Goal: Navigation & Orientation: Find specific page/section

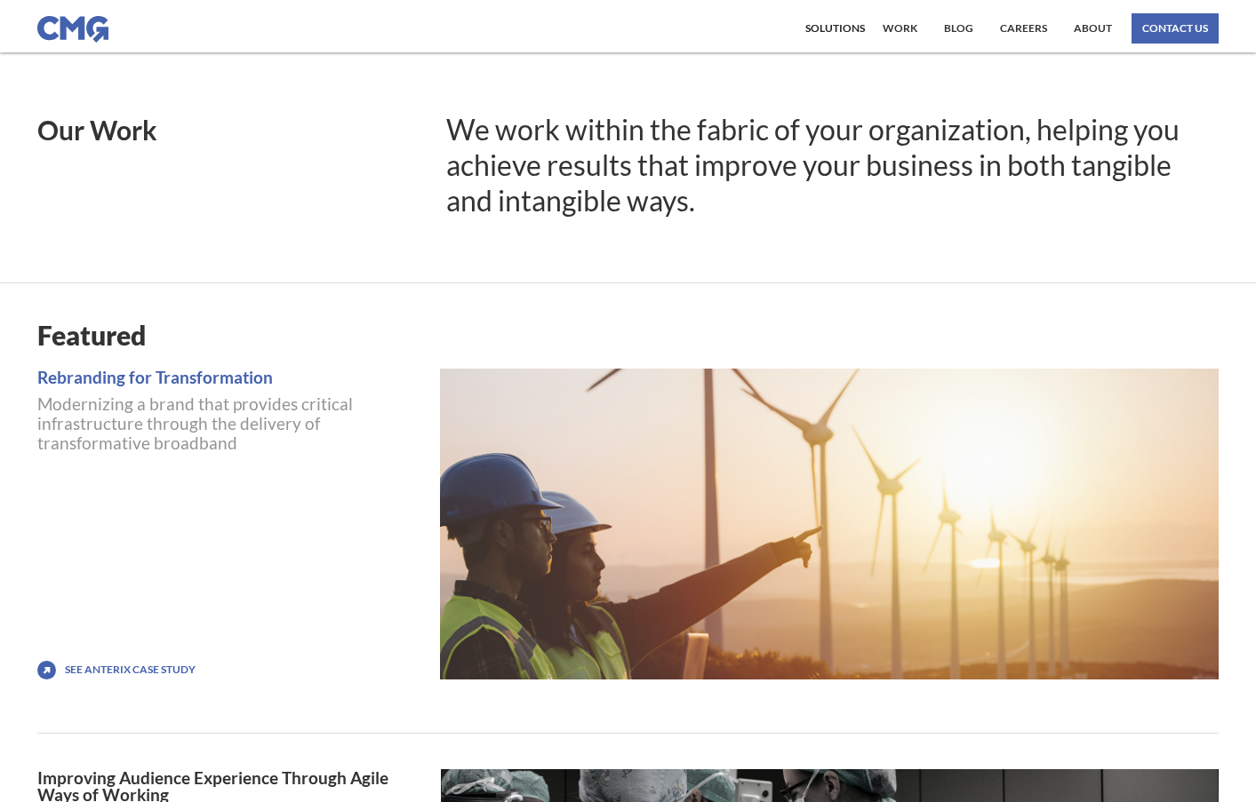
click at [868, 31] on div "Solutions Our Solutions Transform, Grow, thrive Thrive Number Assessment Strate…" at bounding box center [835, 28] width 68 height 30
click at [850, 27] on div "Solutions" at bounding box center [835, 28] width 60 height 11
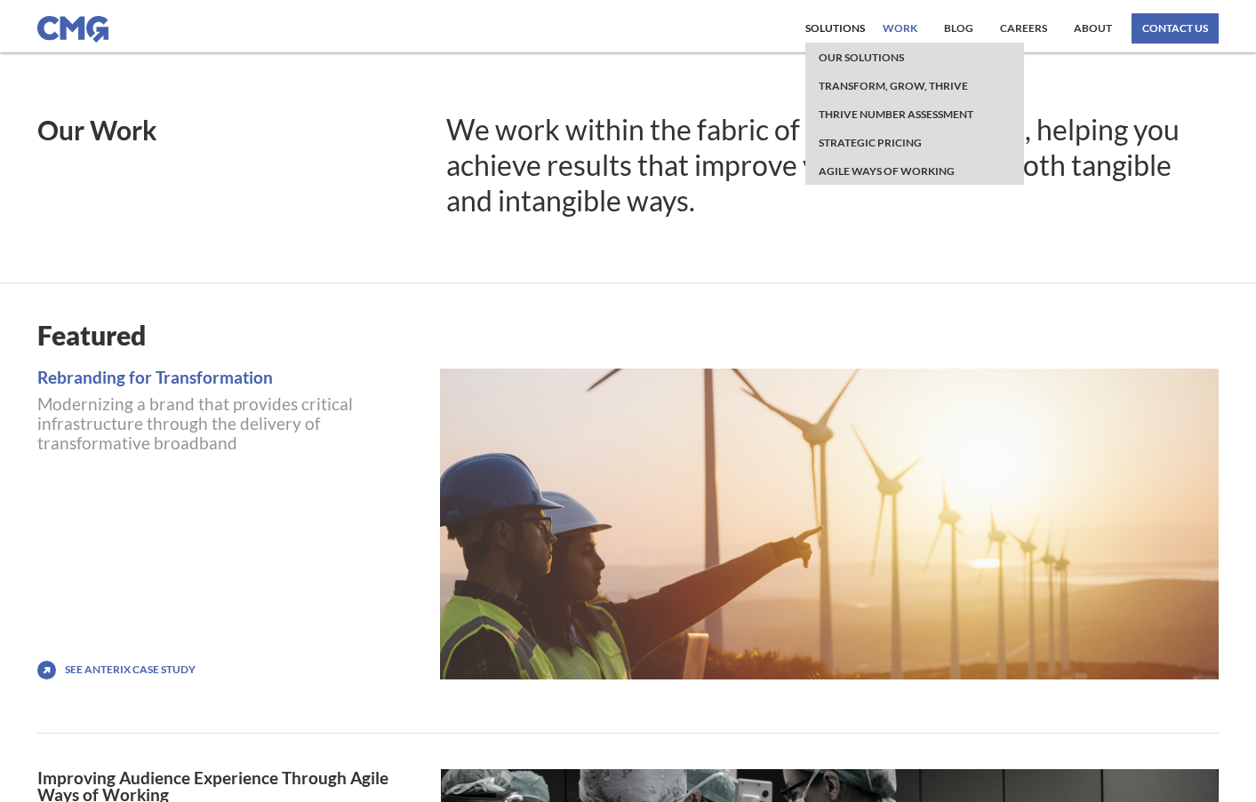
click at [895, 41] on link "work" at bounding box center [900, 28] width 44 height 30
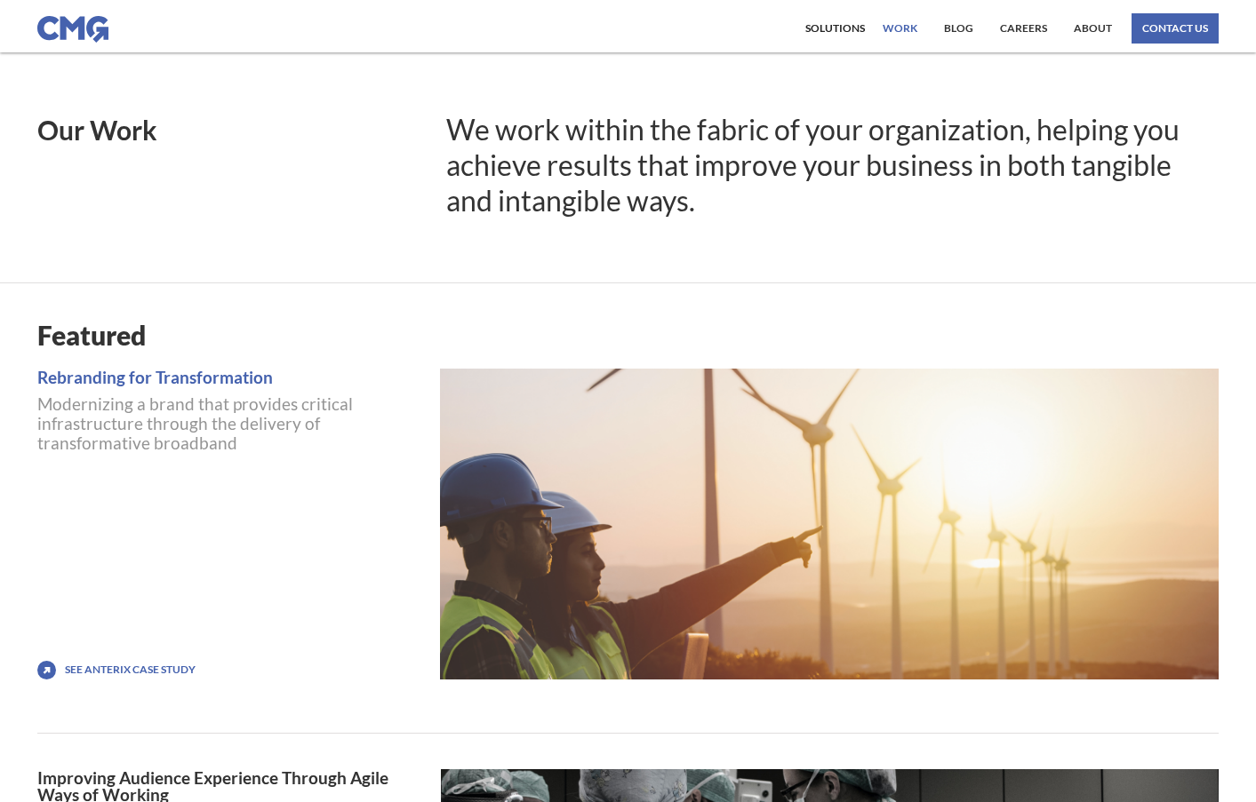
click at [907, 28] on link "work" at bounding box center [900, 28] width 44 height 30
click at [905, 29] on link "work" at bounding box center [900, 28] width 44 height 30
click at [968, 29] on link "Blog" at bounding box center [958, 28] width 38 height 30
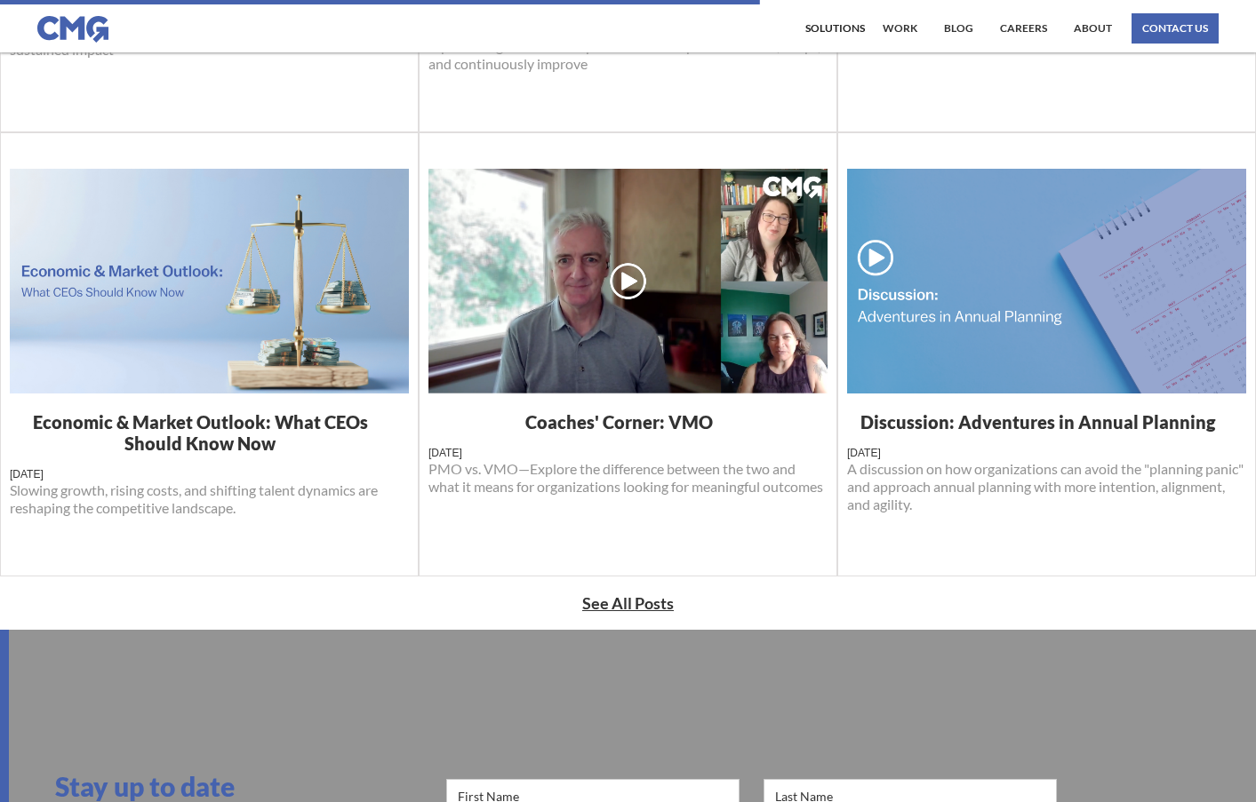
scroll to position [800, 0]
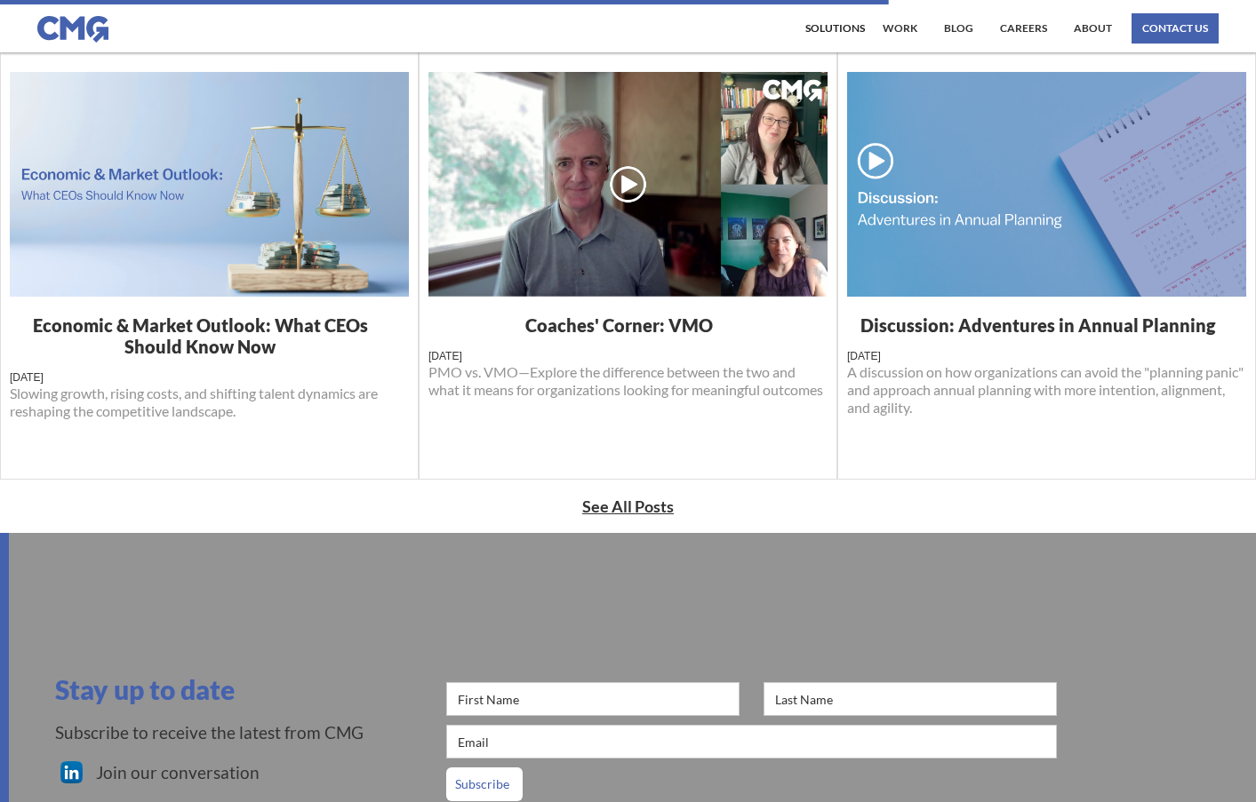
click at [659, 506] on strong "See All Posts" at bounding box center [628, 507] width 92 height 20
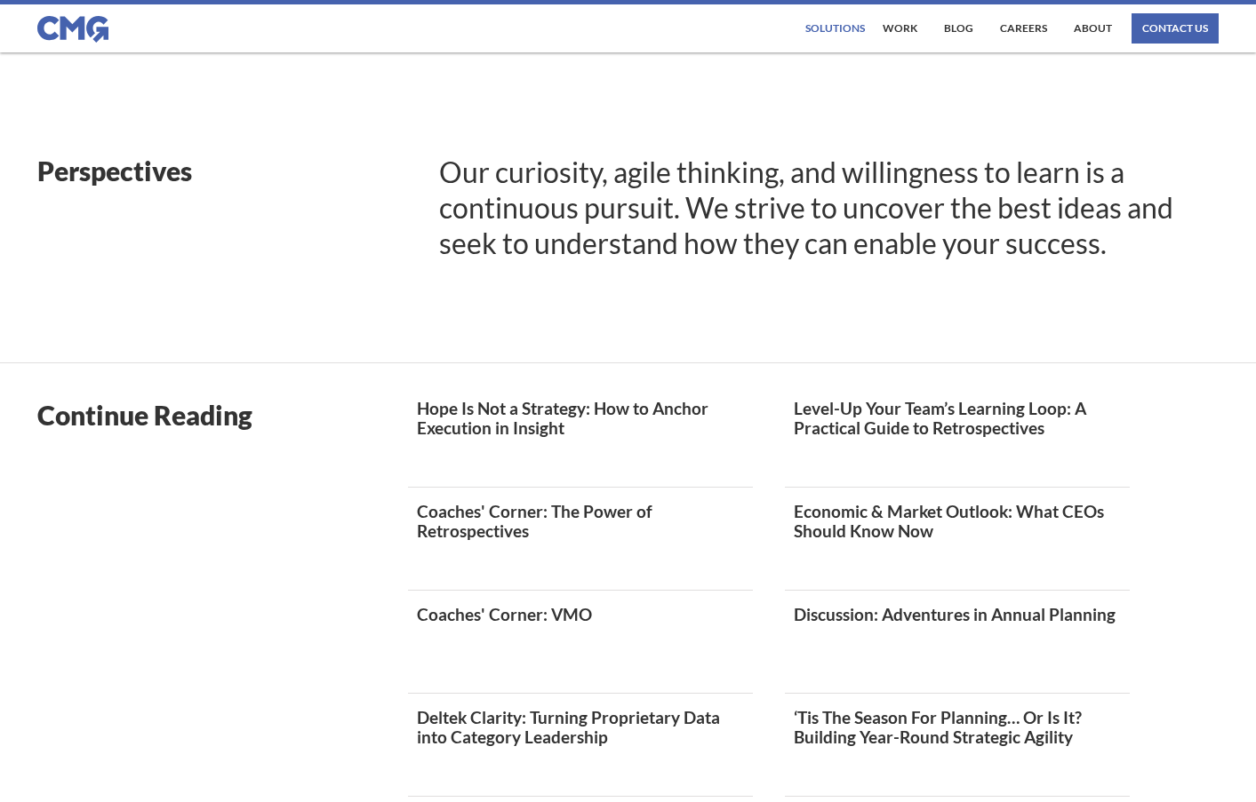
click at [830, 32] on div "Solutions" at bounding box center [835, 28] width 60 height 11
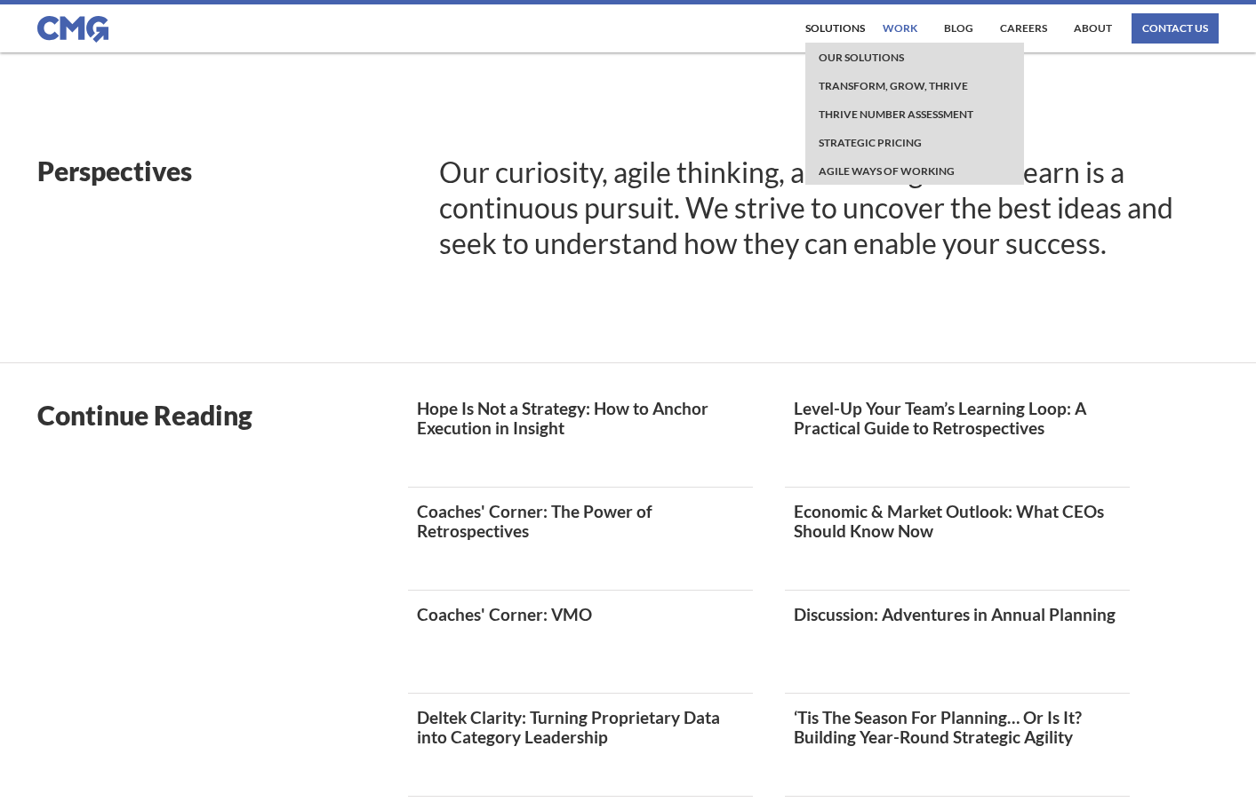
click at [892, 29] on link "work" at bounding box center [900, 28] width 44 height 30
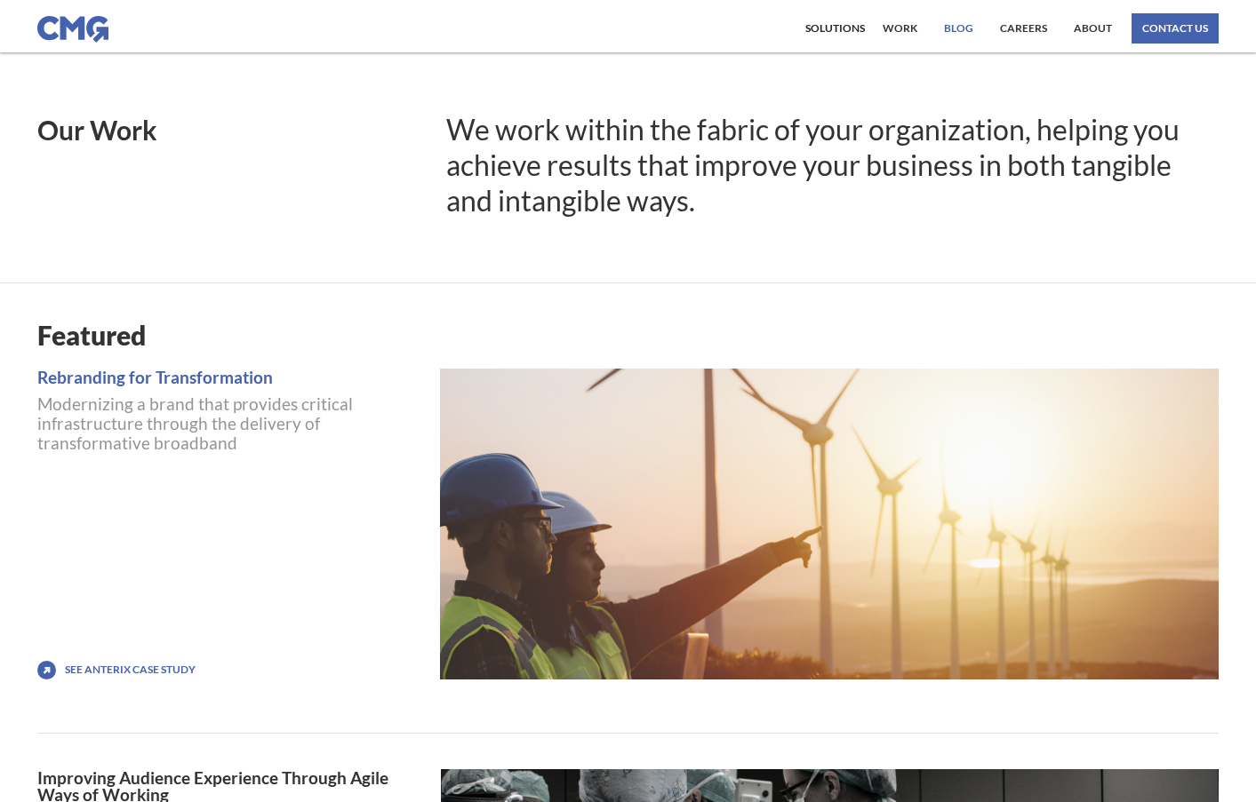
click at [956, 28] on link "Blog" at bounding box center [958, 28] width 38 height 30
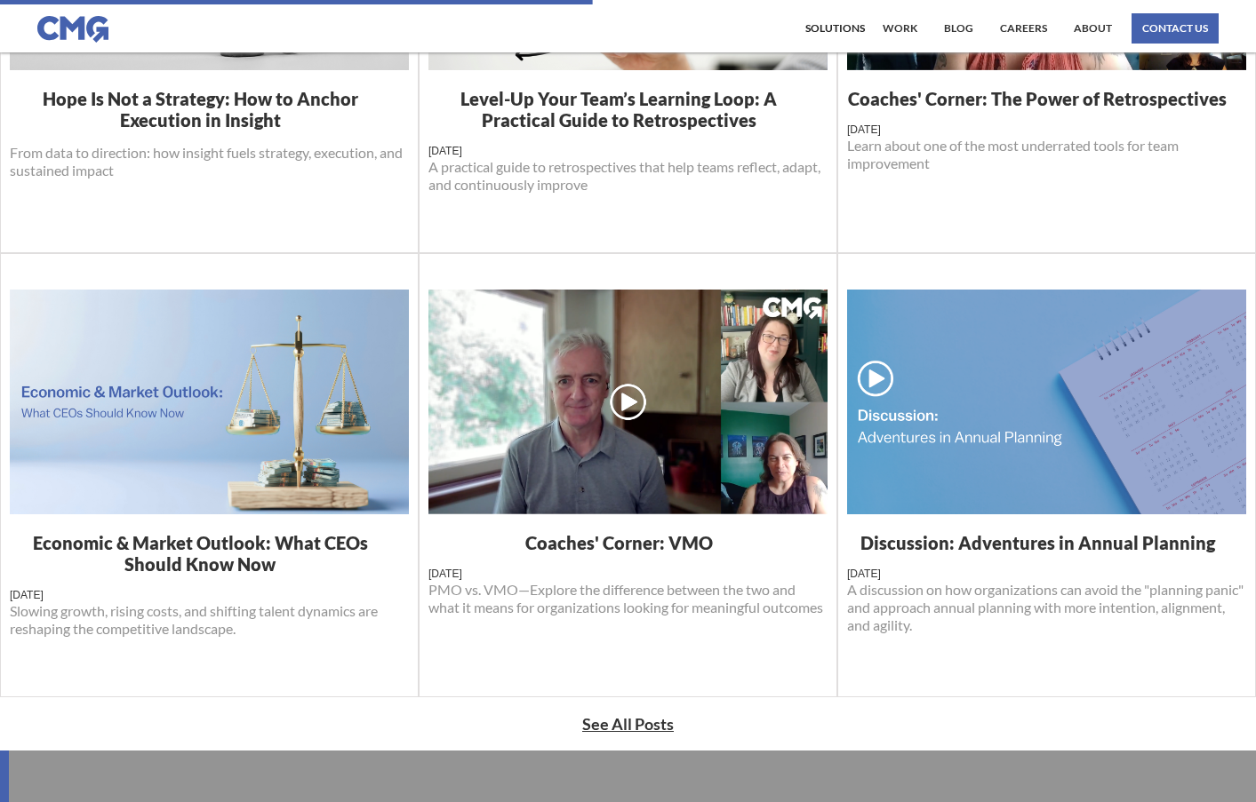
scroll to position [622, 0]
